Goal: Task Accomplishment & Management: Use online tool/utility

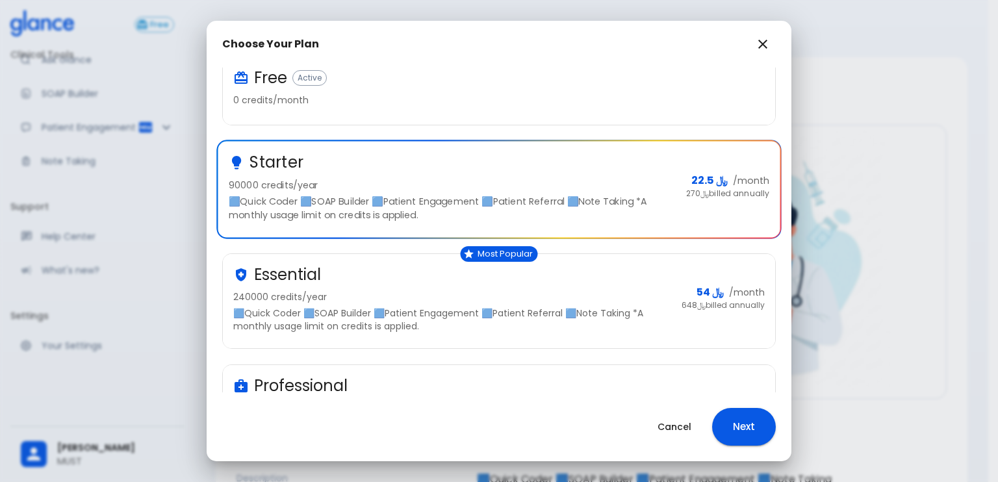
scroll to position [130, 0]
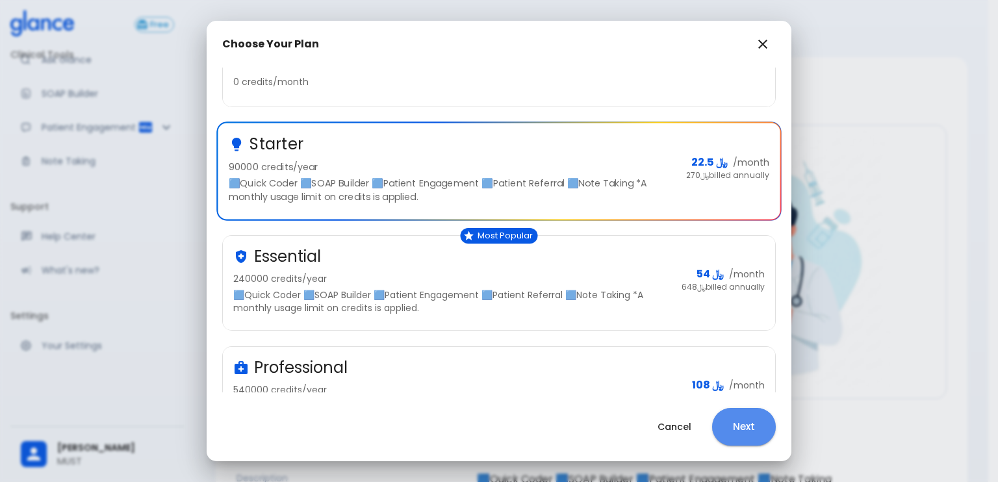
click at [751, 431] on button "Next" at bounding box center [744, 427] width 64 height 38
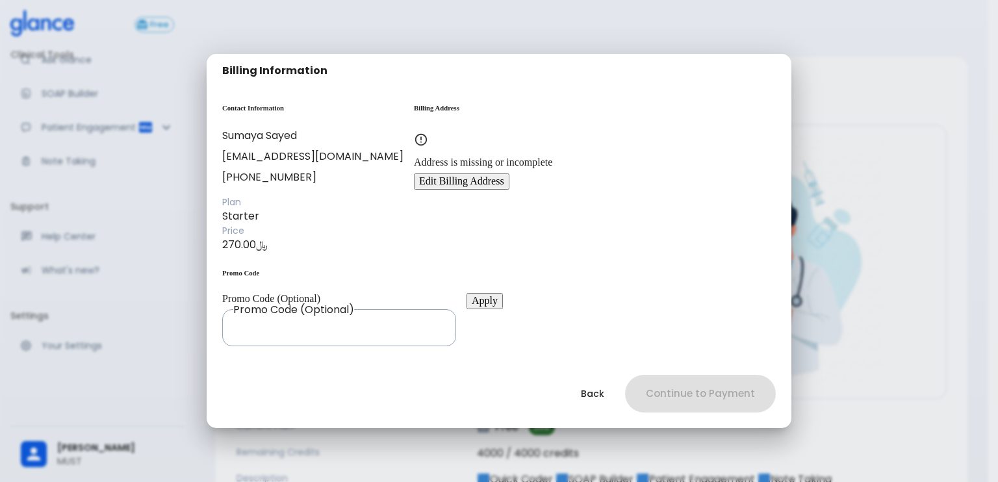
drag, startPoint x: 464, startPoint y: 164, endPoint x: 470, endPoint y: 177, distance: 14.0
click at [403, 168] on div "Contact Information [PERSON_NAME] [EMAIL_ADDRESS][DOMAIN_NAME] [PHONE_NUMBER]" at bounding box center [312, 144] width 181 height 81
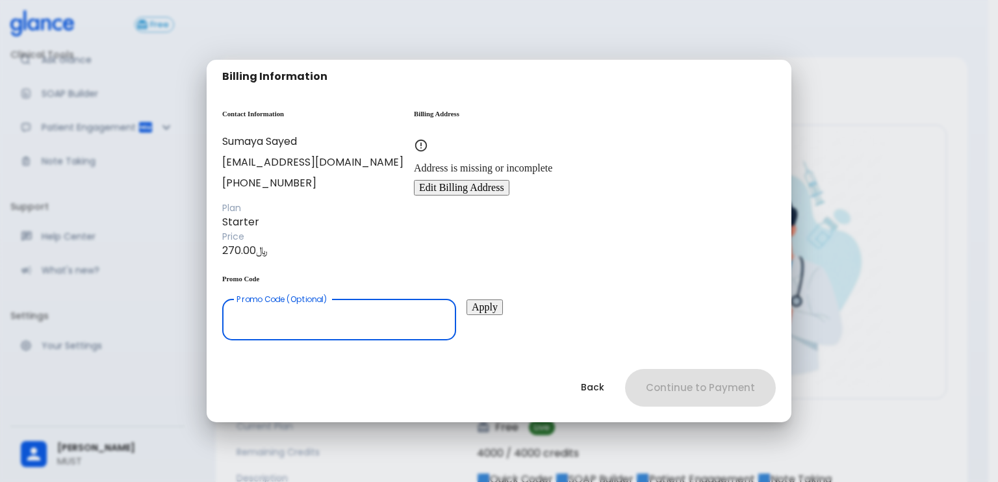
click at [456, 339] on input "Promo Code (Optional)" at bounding box center [339, 320] width 234 height 41
click at [601, 401] on button "Back" at bounding box center [592, 387] width 55 height 27
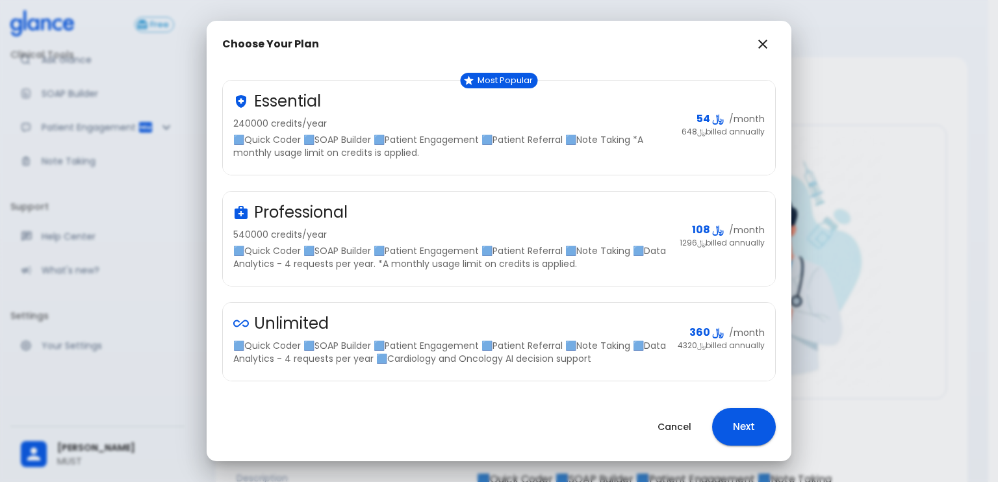
click at [489, 251] on p "🟦Quick Coder 🟦SOAP Builder 🟦Patient Engagement 🟦Patient Referral 🟦Note Taking 🟦…" at bounding box center [451, 257] width 436 height 26
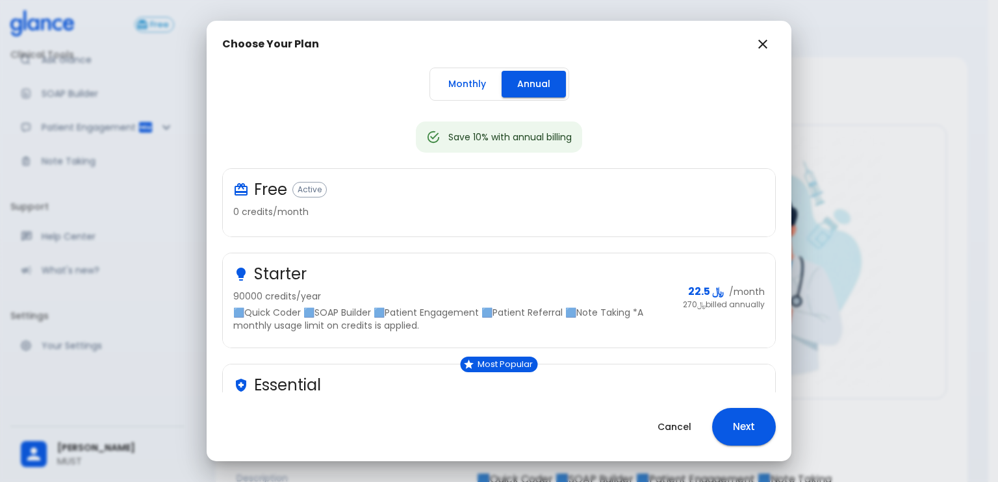
click at [478, 87] on button "Monthly" at bounding box center [467, 84] width 69 height 27
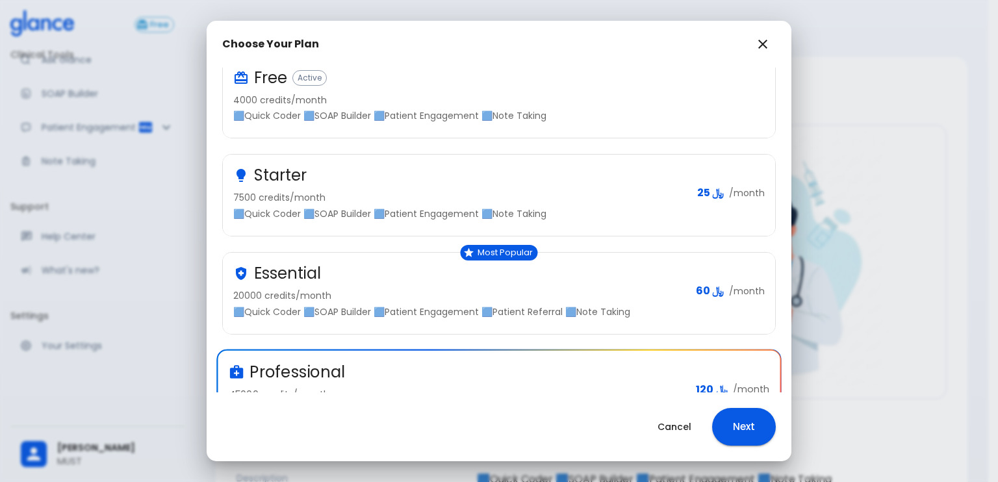
scroll to position [118, 0]
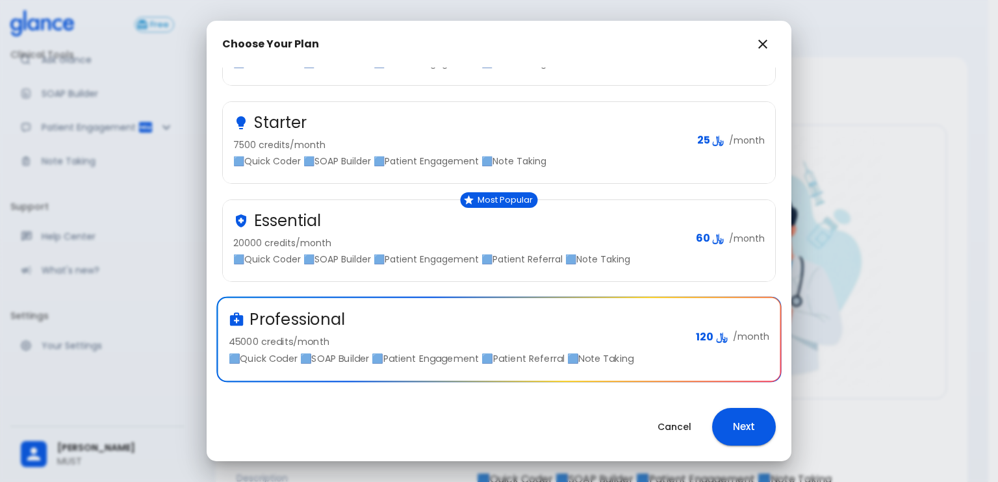
click at [750, 426] on button "Next" at bounding box center [744, 427] width 64 height 38
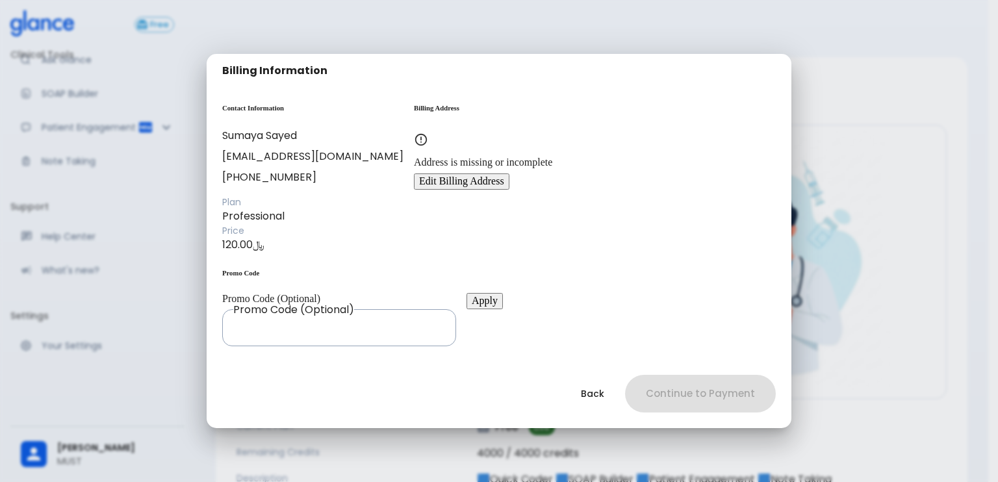
scroll to position [0, 0]
click at [456, 327] on input "Promo Code (Optional)" at bounding box center [339, 325] width 234 height 41
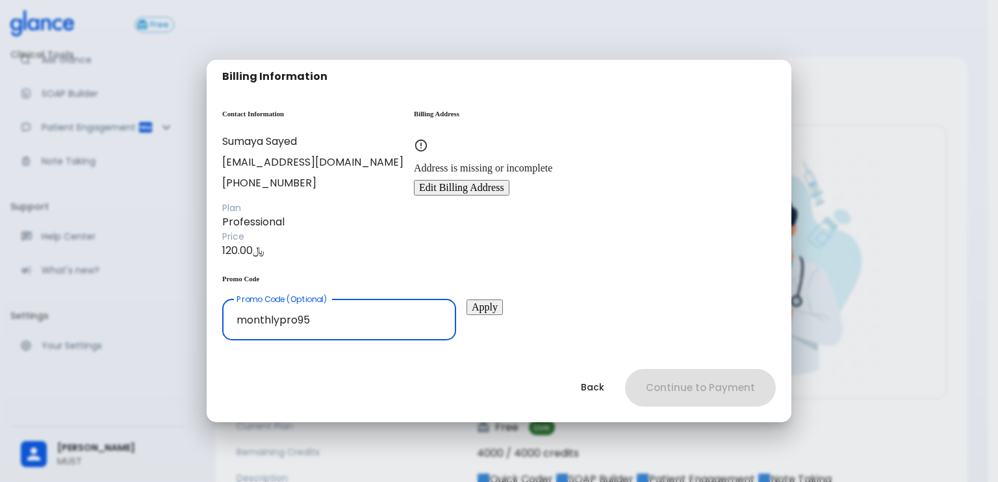
type input "monthlypro95"
click at [503, 315] on button "Apply" at bounding box center [485, 308] width 36 height 16
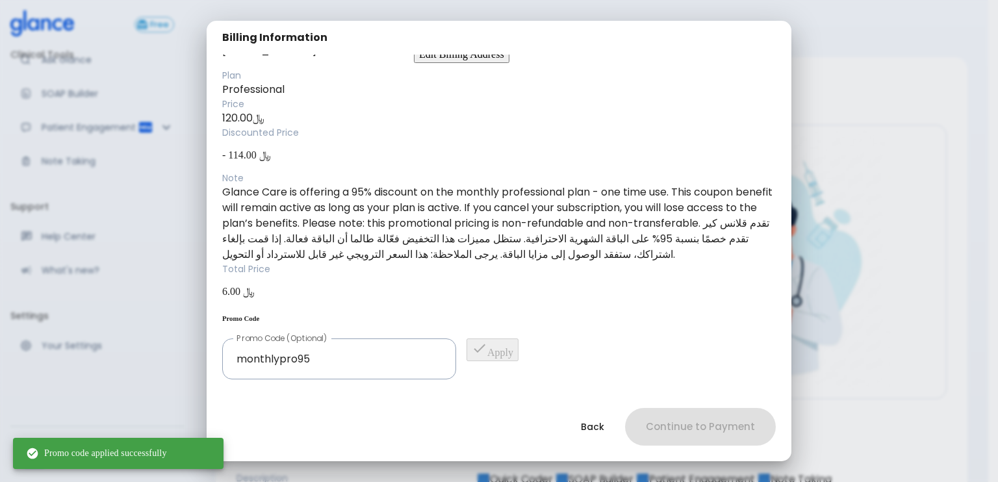
scroll to position [192, 0]
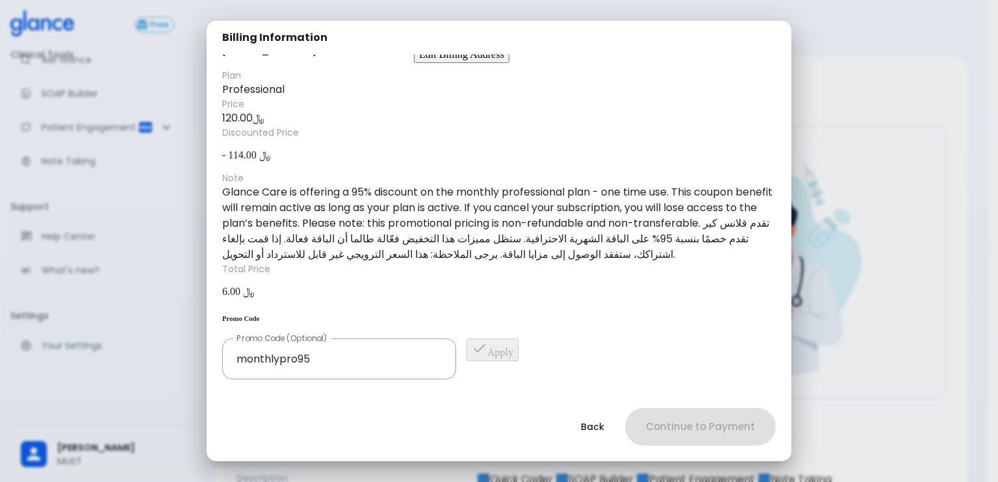
click at [593, 424] on button "Back" at bounding box center [592, 427] width 55 height 27
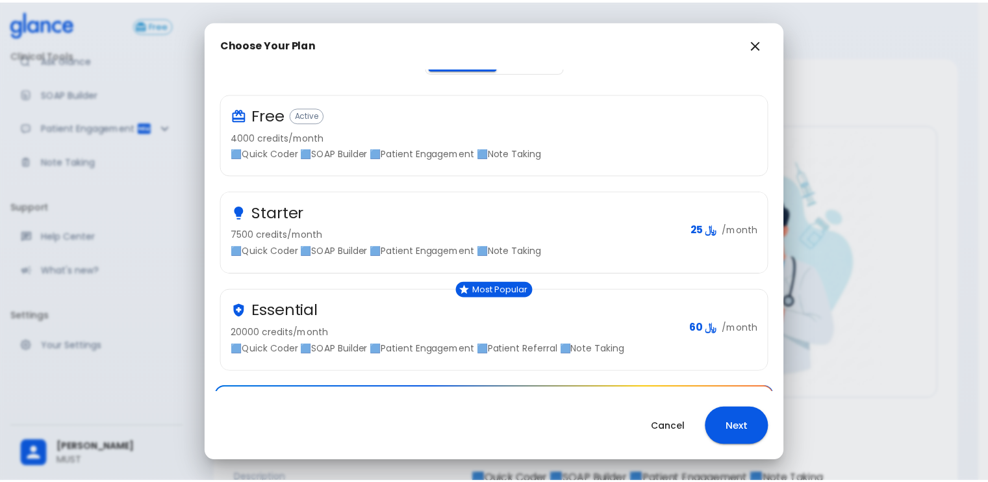
scroll to position [0, 0]
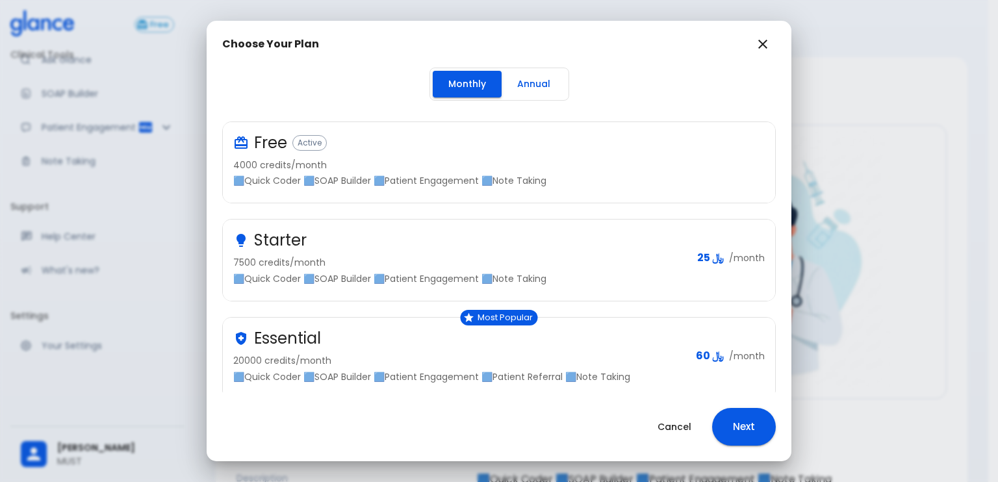
click at [986, 316] on div "Choose Your Plan Monthly Annual Free Active 4000 credits/month 🟦Quick Coder 🟦SO…" at bounding box center [499, 241] width 998 height 482
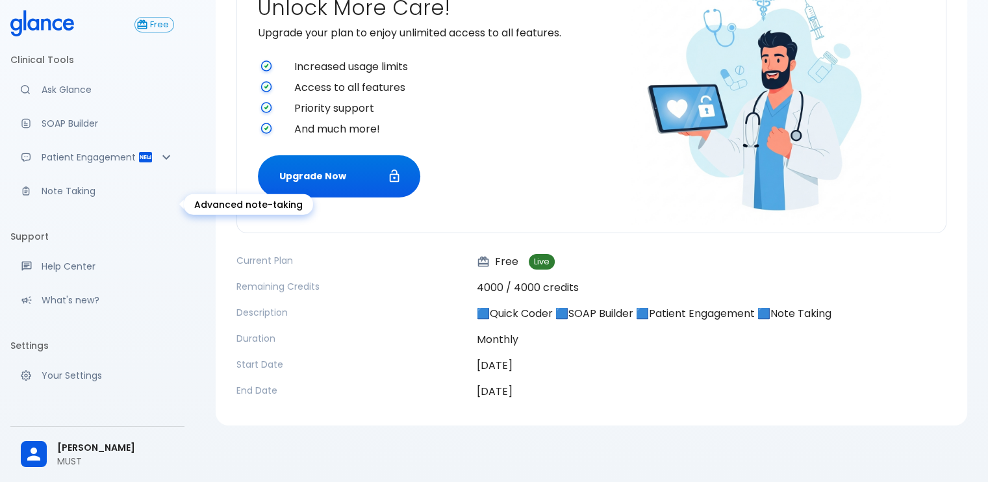
click at [103, 198] on p "Note Taking" at bounding box center [108, 191] width 133 height 13
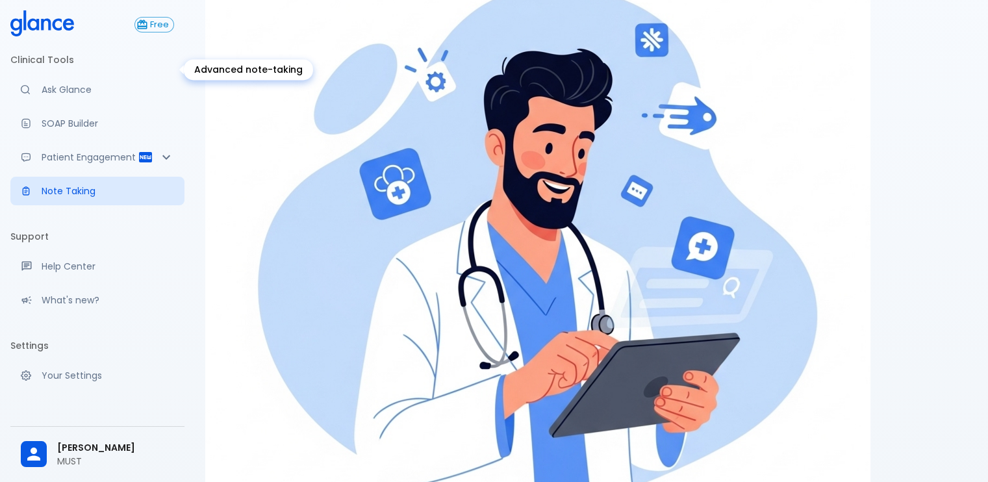
scroll to position [31, 0]
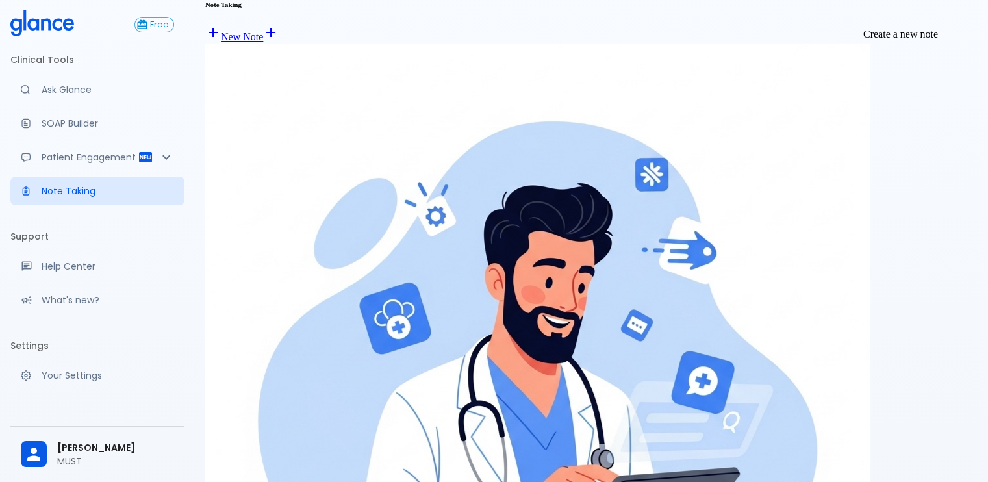
click at [263, 31] on link "New Note" at bounding box center [234, 36] width 58 height 11
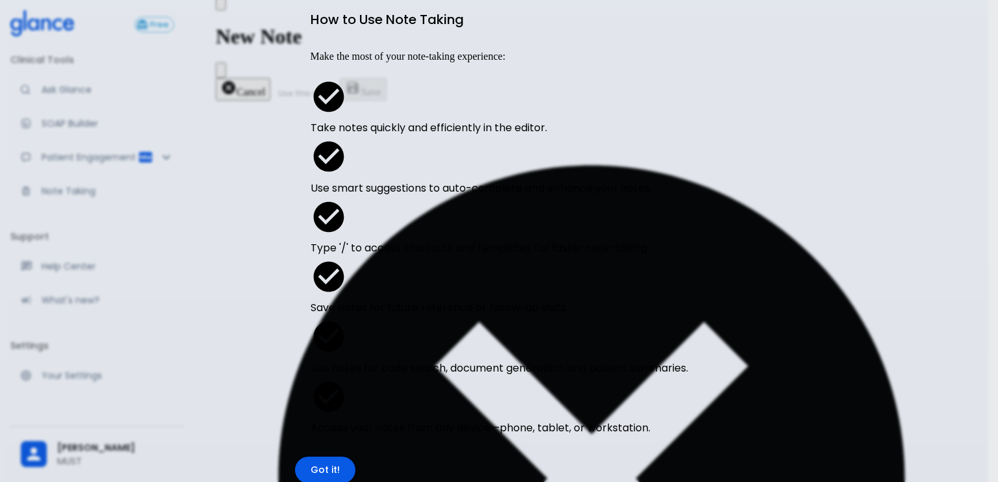
click at [355, 457] on button "Got it!" at bounding box center [325, 470] width 60 height 27
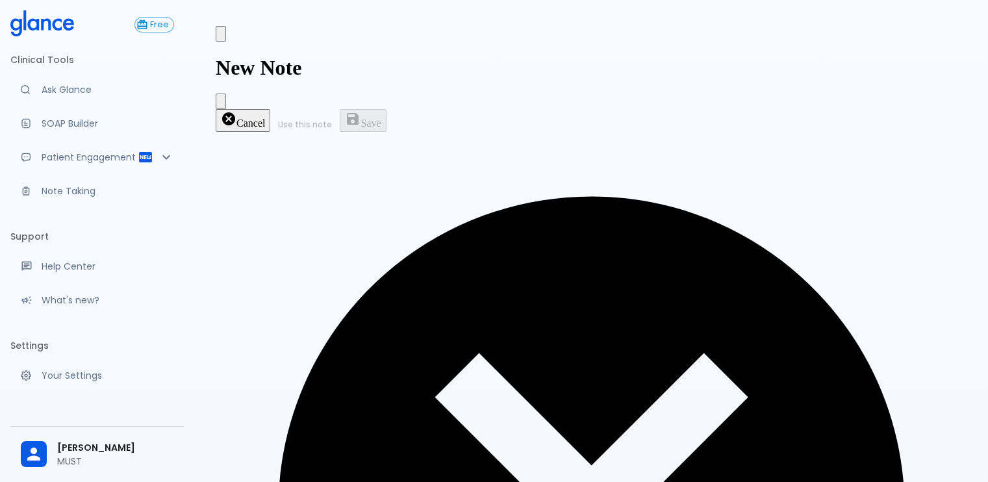
drag, startPoint x: 620, startPoint y: 103, endPoint x: 611, endPoint y: 112, distance: 12.4
drag, startPoint x: 548, startPoint y: 159, endPoint x: 539, endPoint y: 167, distance: 12.4
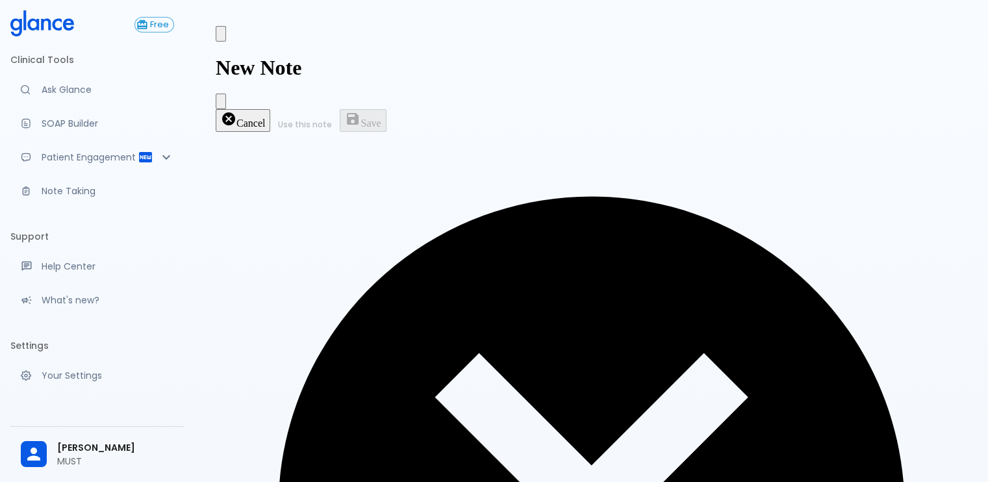
click at [221, 37] on icon "Back to notes" at bounding box center [221, 37] width 0 height 0
